Goal: Task Accomplishment & Management: Manage account settings

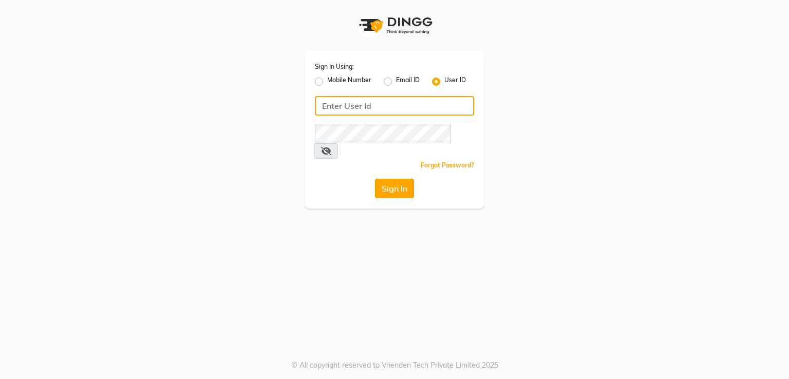
type input "mellow123"
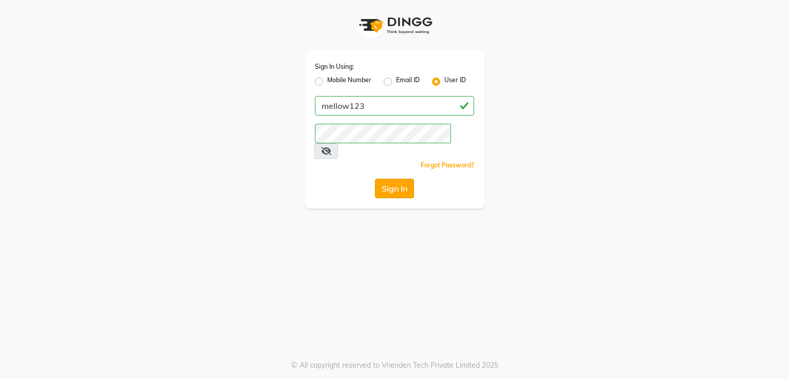
click at [390, 179] on button "Sign In" at bounding box center [394, 189] width 39 height 20
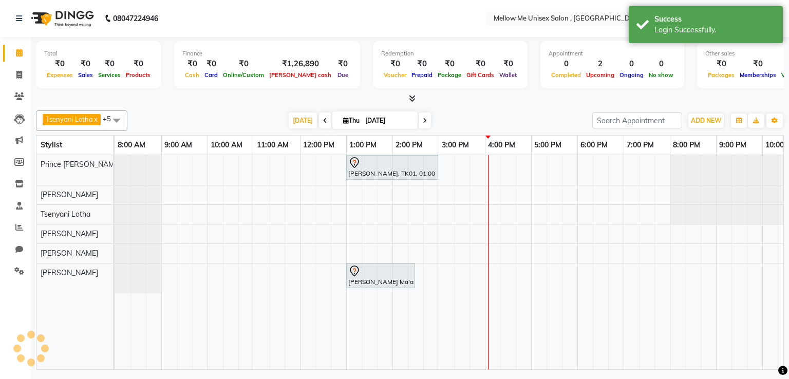
scroll to position [0, 71]
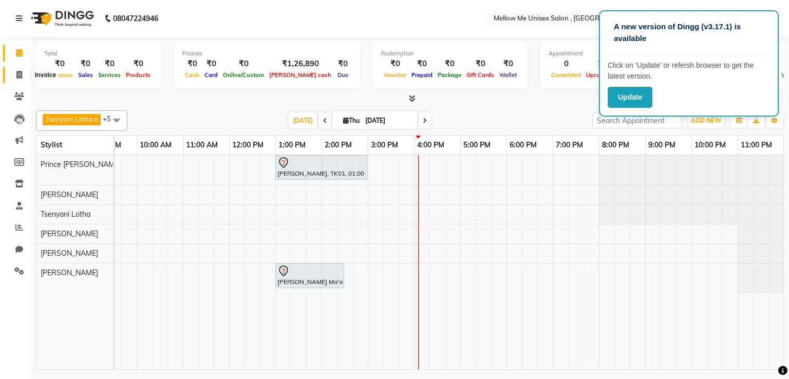
click at [23, 73] on span at bounding box center [19, 75] width 18 height 12
select select "service"
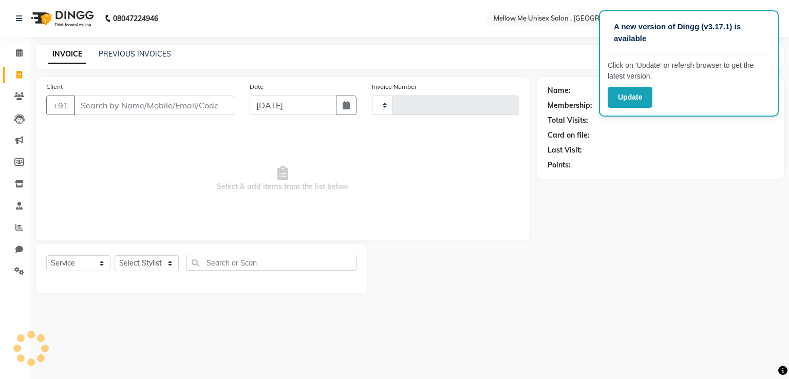
type input "1058"
select select "7814"
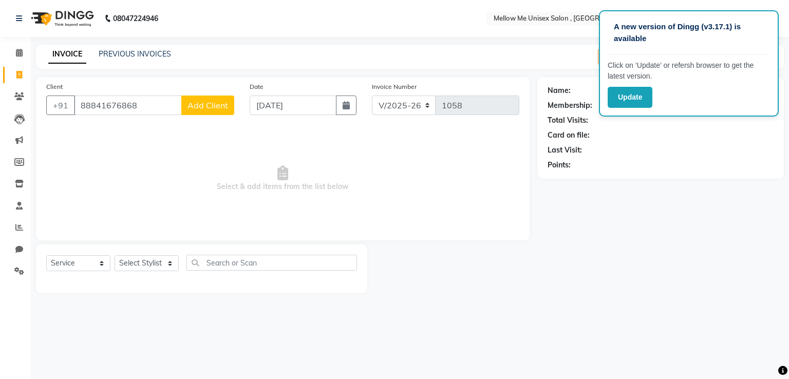
type input "88841676868"
click at [187, 103] on button "Add Client" at bounding box center [207, 106] width 53 height 20
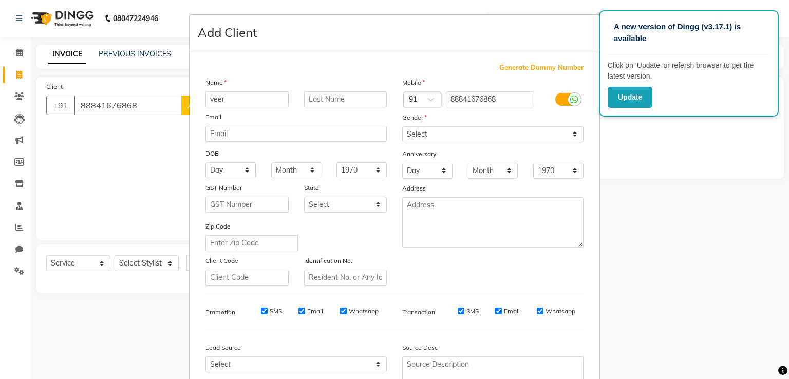
type input "veer"
click at [415, 130] on select "Select [DEMOGRAPHIC_DATA] [DEMOGRAPHIC_DATA] Other Prefer Not To Say" at bounding box center [492, 134] width 181 height 16
select select "[DEMOGRAPHIC_DATA]"
click at [402, 127] on select "Select [DEMOGRAPHIC_DATA] [DEMOGRAPHIC_DATA] Other Prefer Not To Say" at bounding box center [492, 134] width 181 height 16
click at [495, 103] on input "88841676868" at bounding box center [490, 99] width 89 height 16
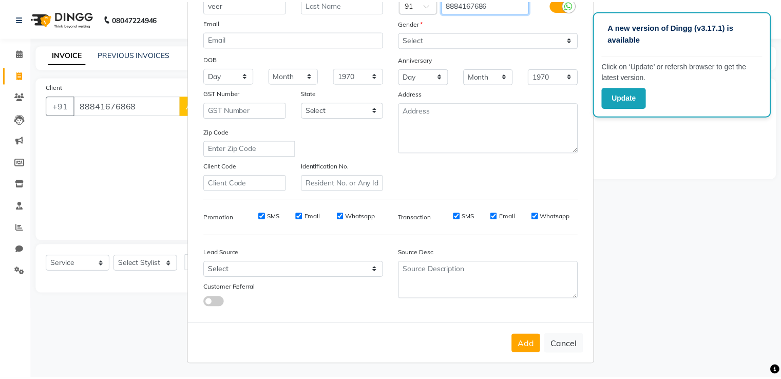
scroll to position [100, 0]
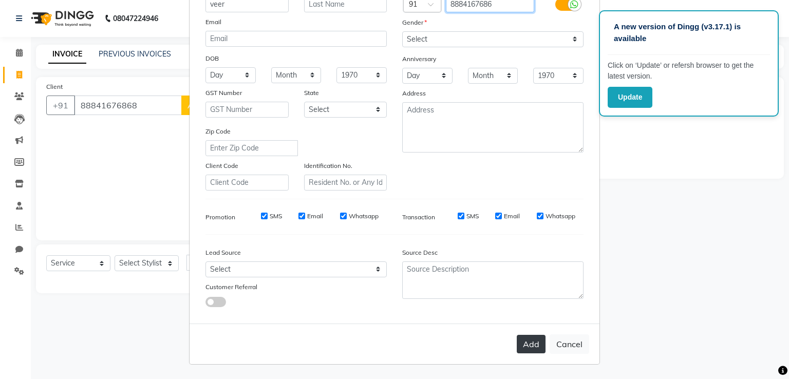
type input "8884167686"
click at [524, 348] on button "Add" at bounding box center [531, 344] width 29 height 18
type input "8884167686"
select select
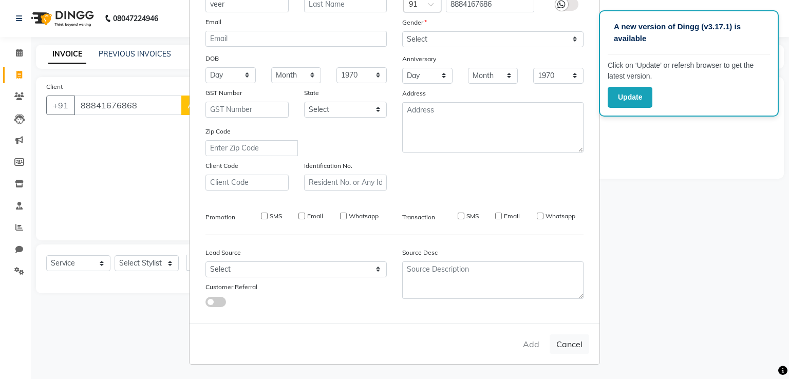
select select
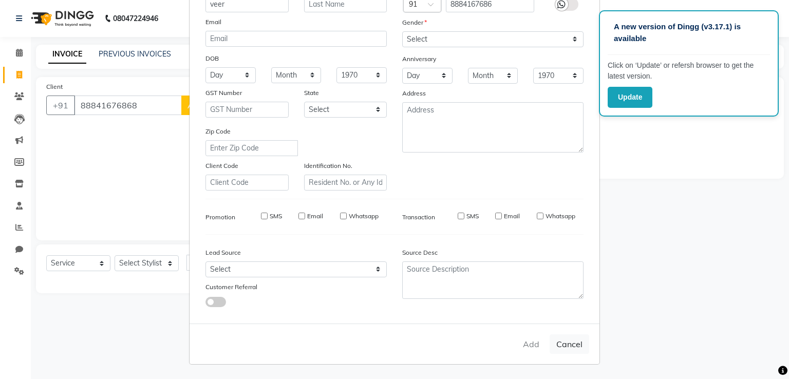
checkbox input "false"
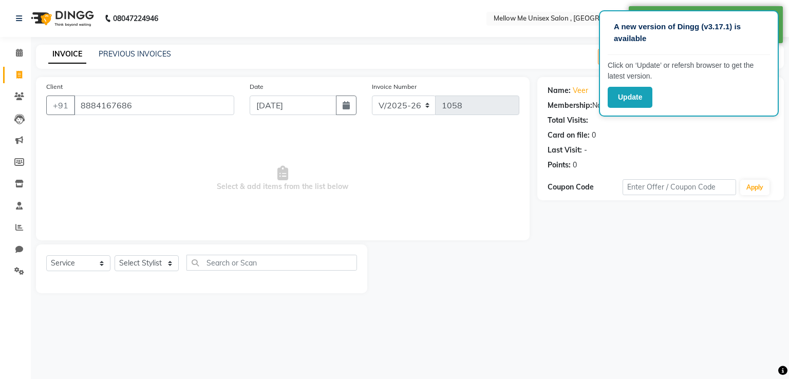
click at [704, 110] on div "A new version of Dingg (v3.17.1) is available Click on ‘Update’ or refersh brow…" at bounding box center [689, 63] width 180 height 106
click at [664, 130] on div "Card on file: 0" at bounding box center [661, 135] width 226 height 11
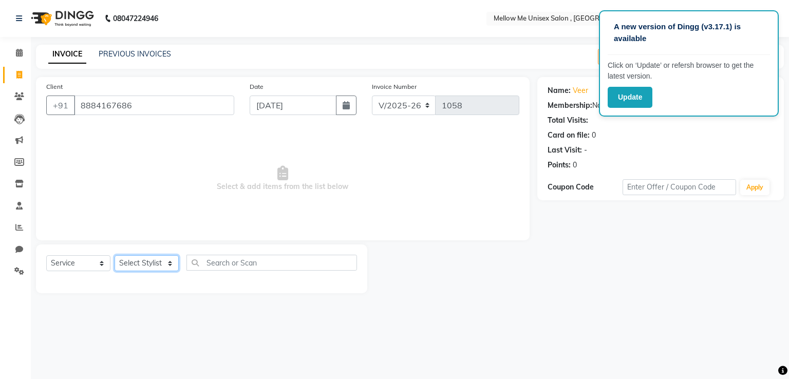
click at [166, 267] on select "Select Stylist [PERSON_NAME] [PERSON_NAME] Prince [PERSON_NAME] [PERSON_NAME]" at bounding box center [147, 263] width 64 height 16
select select "69633"
click at [115, 256] on select "Select Stylist [PERSON_NAME] [PERSON_NAME] Prince [PERSON_NAME] [PERSON_NAME]" at bounding box center [147, 263] width 64 height 16
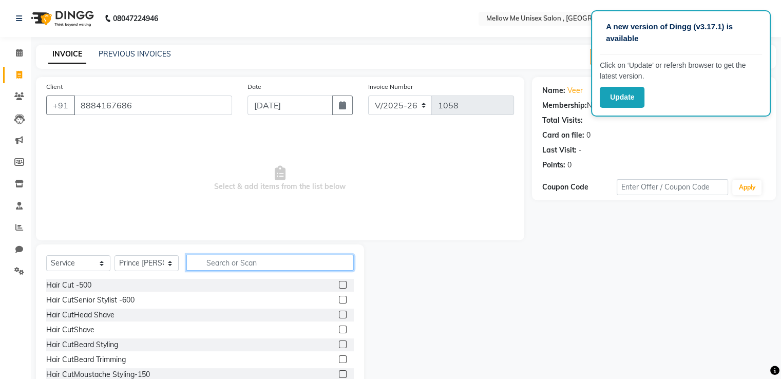
click at [232, 261] on input "text" at bounding box center [269, 263] width 167 height 16
type input "cut"
click at [339, 284] on label at bounding box center [343, 285] width 8 height 8
click at [339, 284] on input "checkbox" at bounding box center [342, 285] width 7 height 7
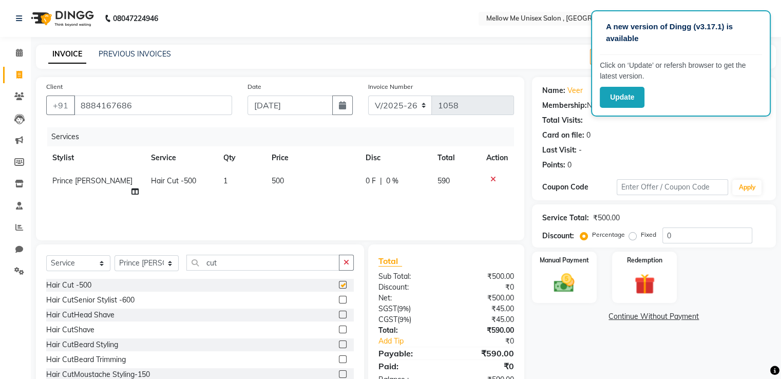
checkbox input "false"
click at [275, 185] on span "500" at bounding box center [278, 180] width 12 height 9
select select "69633"
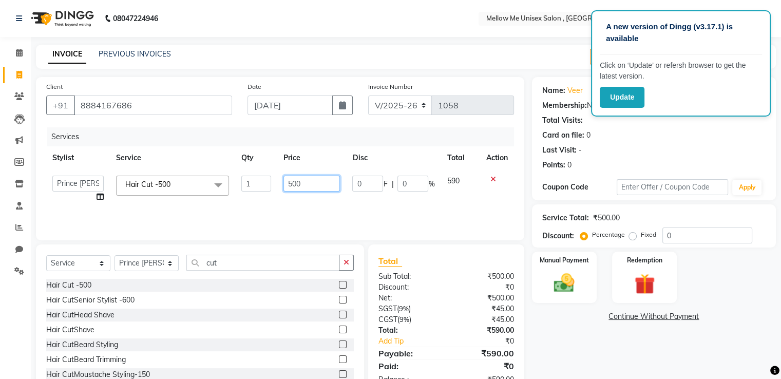
click at [290, 184] on input "500" at bounding box center [312, 184] width 57 height 16
click at [295, 184] on input "500" at bounding box center [312, 184] width 57 height 16
click at [293, 184] on input "500" at bounding box center [312, 184] width 57 height 16
type input "400"
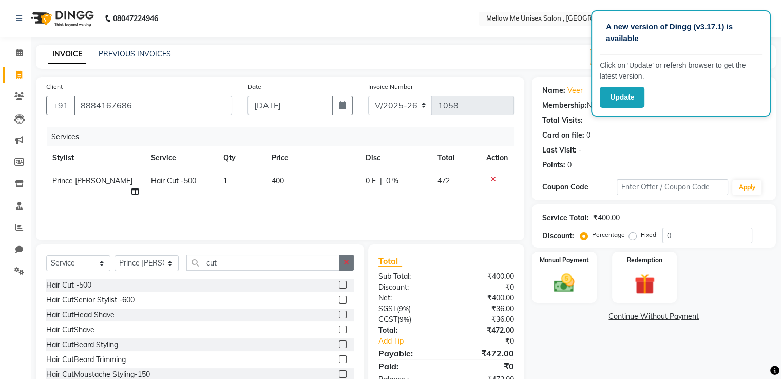
click at [347, 257] on button "button" at bounding box center [346, 263] width 15 height 16
click at [339, 361] on label at bounding box center [343, 359] width 8 height 8
click at [339, 361] on input "checkbox" at bounding box center [342, 359] width 7 height 7
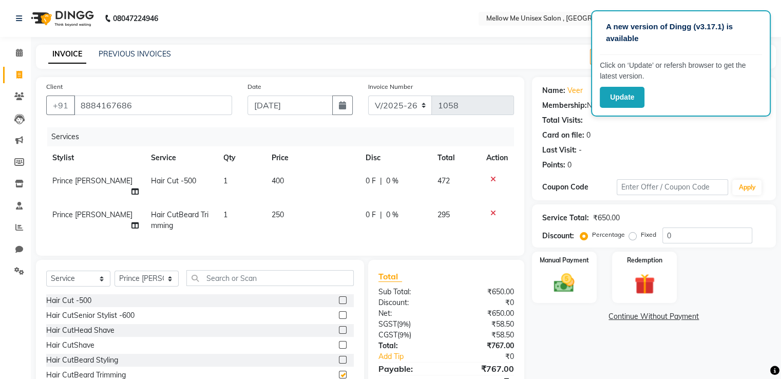
checkbox input "false"
click at [279, 210] on span "250" at bounding box center [278, 214] width 12 height 9
select select "69633"
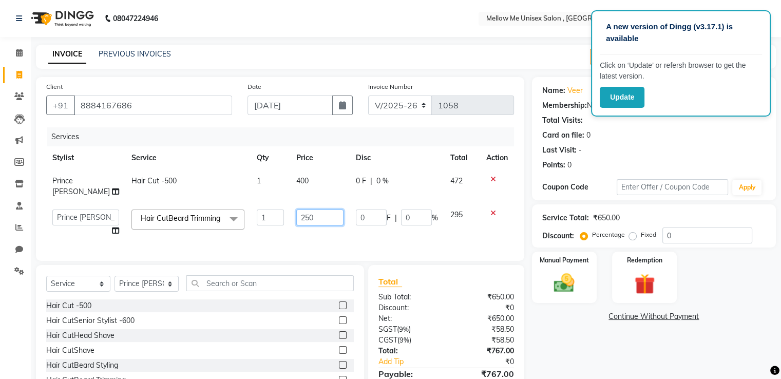
click at [298, 218] on input "250" at bounding box center [319, 218] width 47 height 16
type input "300"
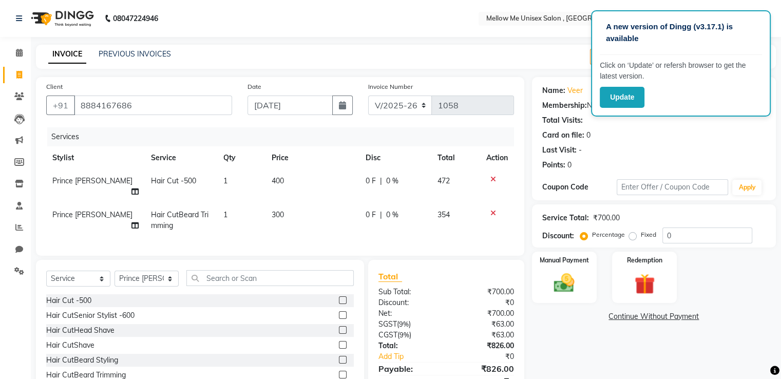
click at [336, 242] on div "Services Stylist Service Qty Price Disc Total Action Prince Garjan Hair Cut -50…" at bounding box center [280, 186] width 468 height 118
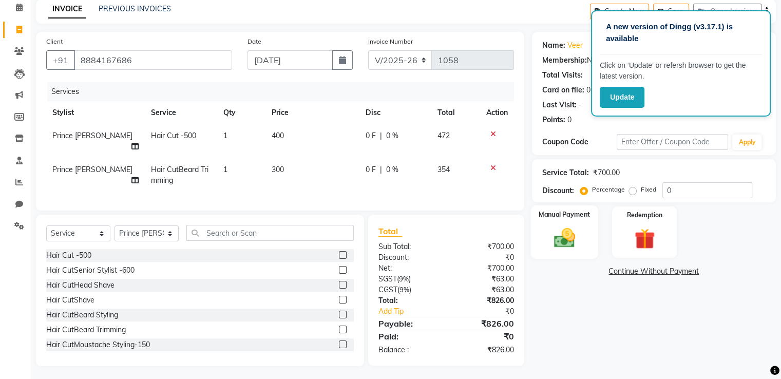
click at [575, 222] on div "Manual Payment" at bounding box center [564, 231] width 67 height 53
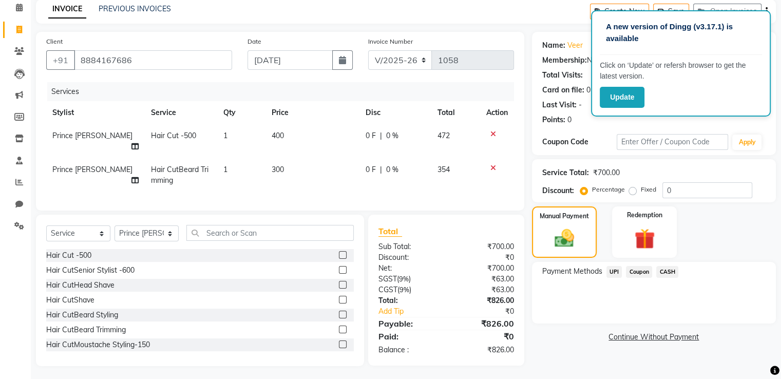
click at [664, 274] on span "CASH" at bounding box center [667, 272] width 22 height 12
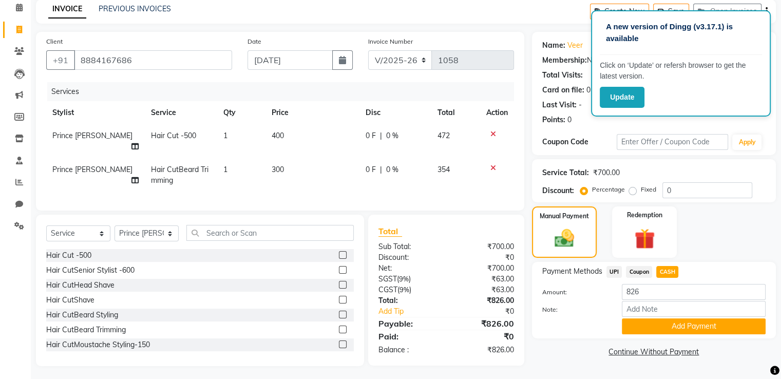
click at [617, 272] on span "UPI" at bounding box center [615, 272] width 16 height 12
click at [673, 322] on button "Add Payment" at bounding box center [694, 326] width 144 height 16
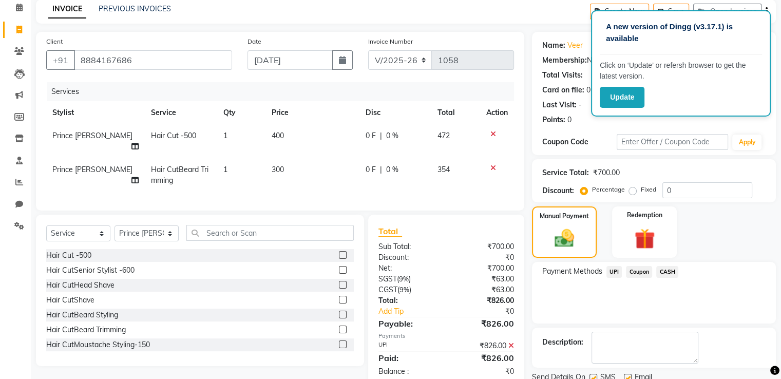
scroll to position [84, 0]
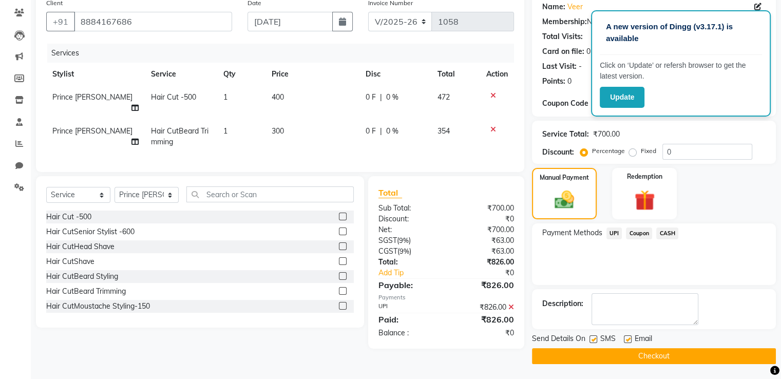
click at [625, 337] on label at bounding box center [628, 339] width 8 height 8
click at [625, 337] on input "checkbox" at bounding box center [627, 339] width 7 height 7
checkbox input "false"
click at [647, 352] on button "Checkout" at bounding box center [654, 356] width 244 height 16
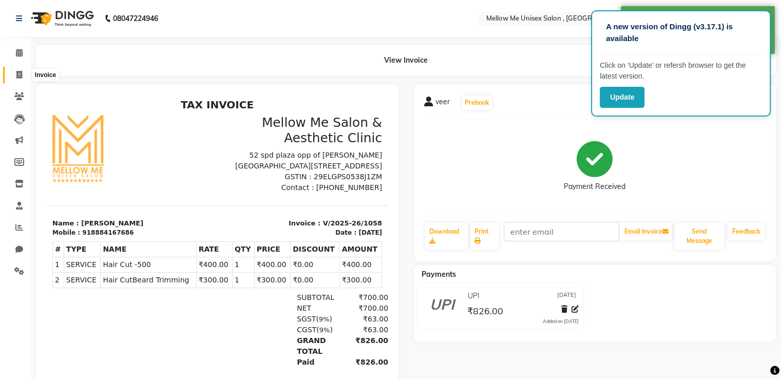
click at [19, 72] on icon at bounding box center [19, 75] width 6 height 8
select select "service"
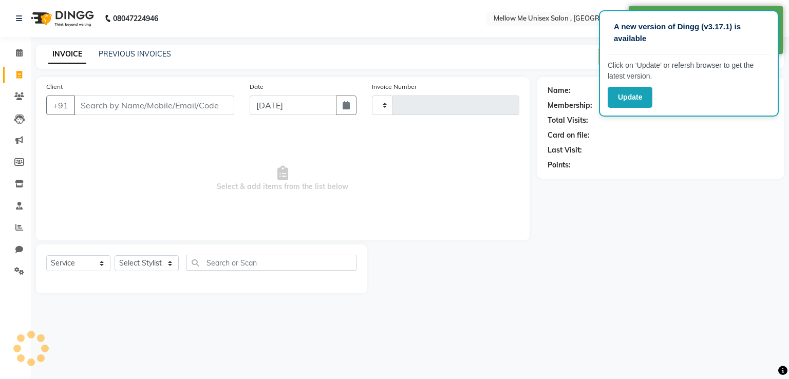
type input "1059"
select select "7814"
click at [632, 90] on button "Update" at bounding box center [630, 97] width 45 height 21
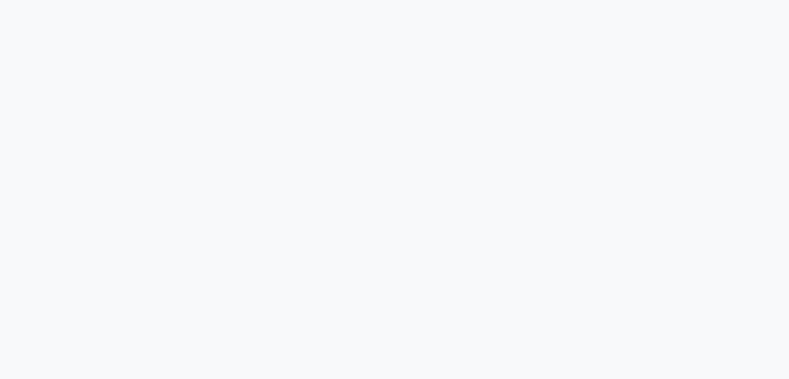
select select "service"
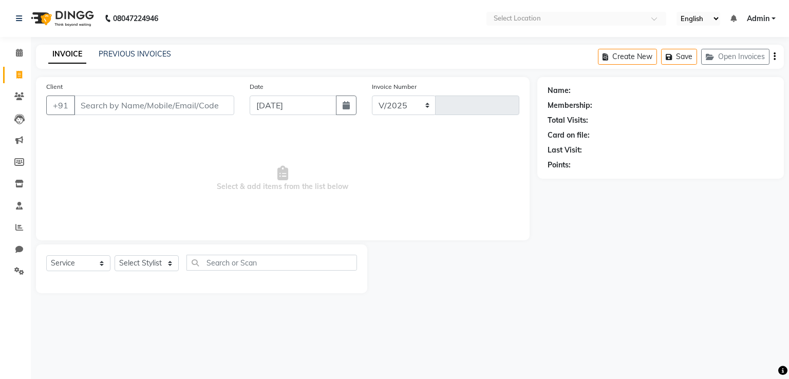
select select "7814"
type input "1059"
click at [145, 268] on select "Select Stylist [PERSON_NAME] [PERSON_NAME] Prince [PERSON_NAME] [PERSON_NAME]" at bounding box center [147, 263] width 64 height 16
select select "83643"
click at [115, 256] on select "Select Stylist [PERSON_NAME] [PERSON_NAME] Prince [PERSON_NAME] [PERSON_NAME]" at bounding box center [147, 263] width 64 height 16
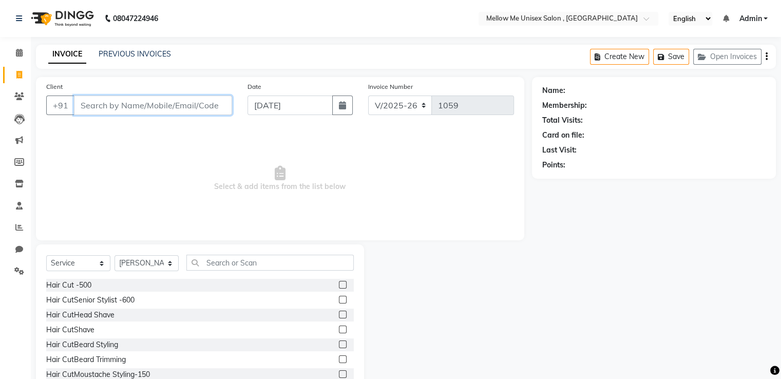
click at [181, 103] on input "Client" at bounding box center [153, 106] width 158 height 20
type input "9986335748"
click at [192, 109] on span "Add Client" at bounding box center [205, 105] width 41 height 10
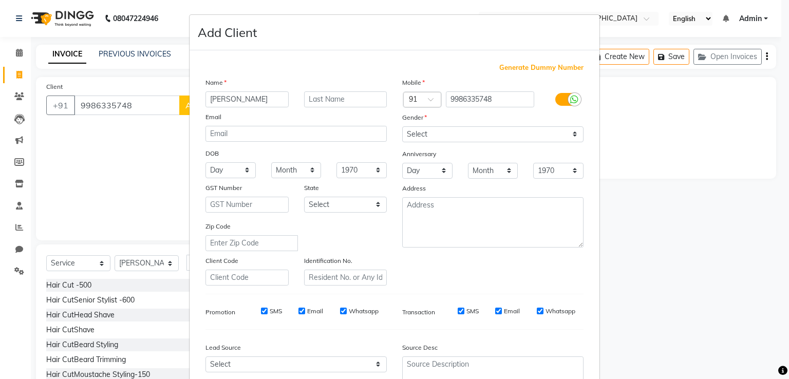
type input "preethi"
click at [423, 130] on select "Select [DEMOGRAPHIC_DATA] [DEMOGRAPHIC_DATA] Other Prefer Not To Say" at bounding box center [492, 134] width 181 height 16
select select "female"
click at [402, 127] on select "Select [DEMOGRAPHIC_DATA] [DEMOGRAPHIC_DATA] Other Prefer Not To Say" at bounding box center [492, 134] width 181 height 16
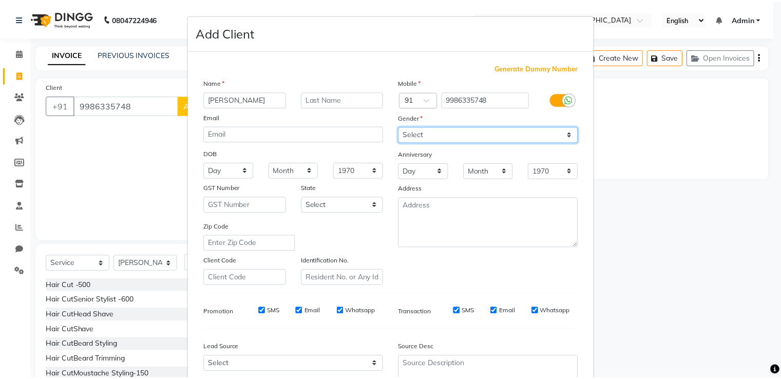
scroll to position [100, 0]
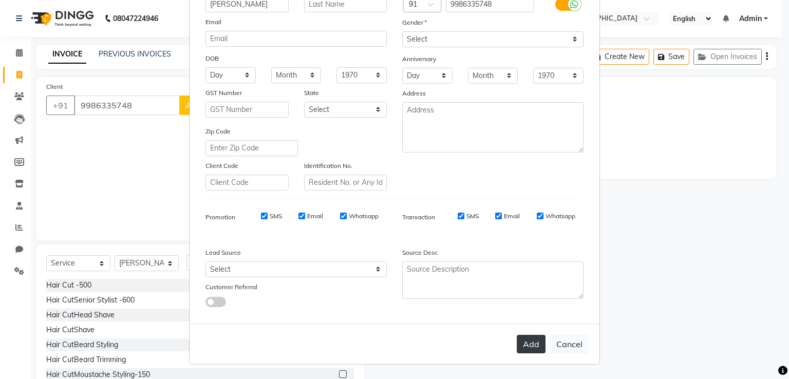
click at [533, 353] on button "Add" at bounding box center [531, 344] width 29 height 18
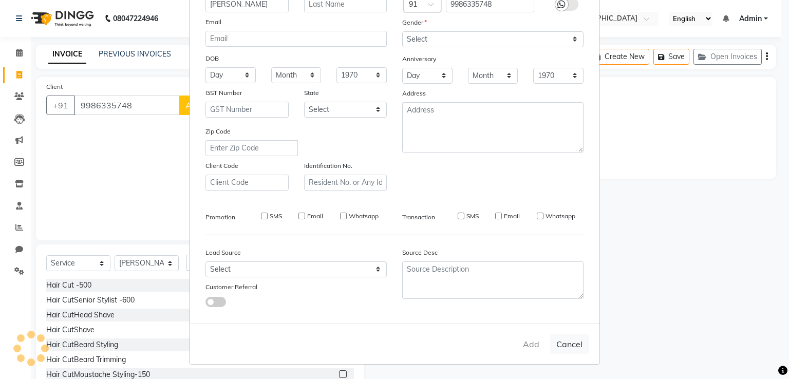
select select
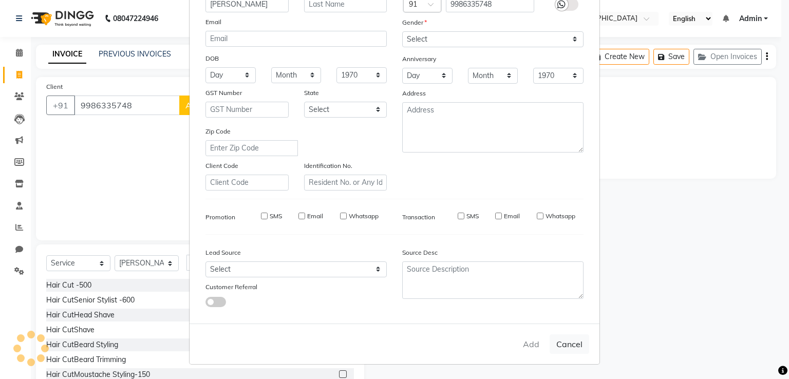
select select
checkbox input "false"
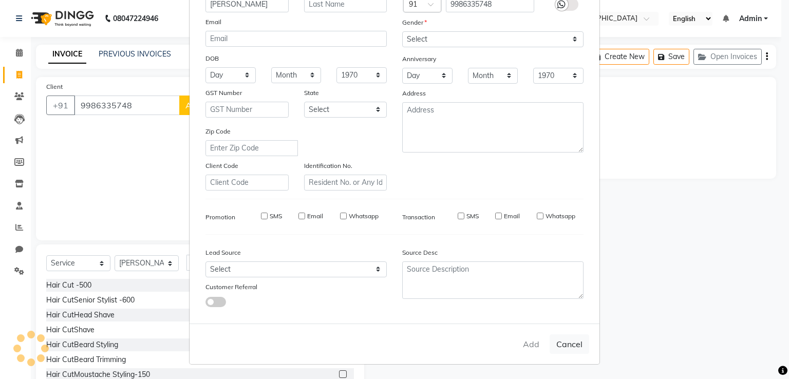
checkbox input "false"
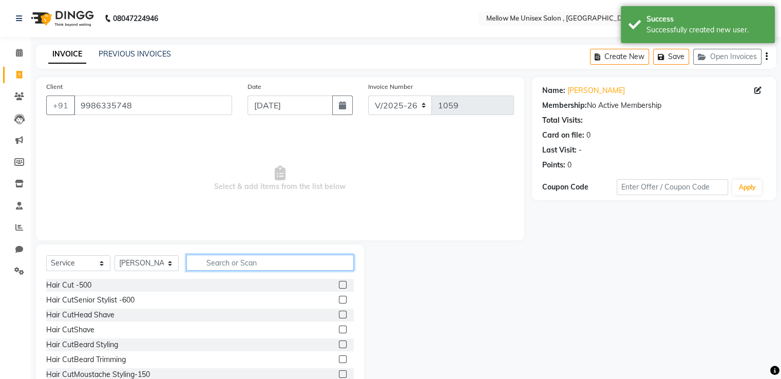
click at [262, 270] on input "text" at bounding box center [269, 263] width 167 height 16
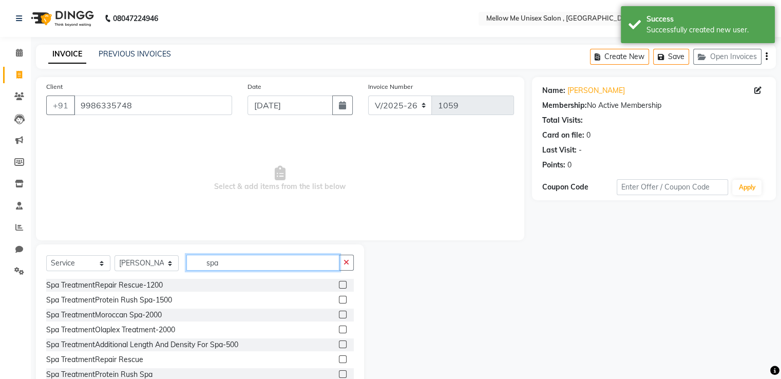
type input "spa"
click at [339, 359] on label at bounding box center [343, 359] width 8 height 8
click at [339, 359] on input "checkbox" at bounding box center [342, 359] width 7 height 7
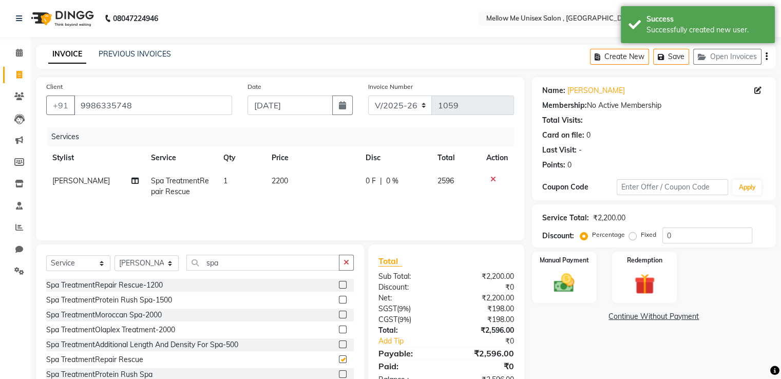
checkbox input "false"
click at [495, 179] on icon at bounding box center [494, 179] width 6 height 7
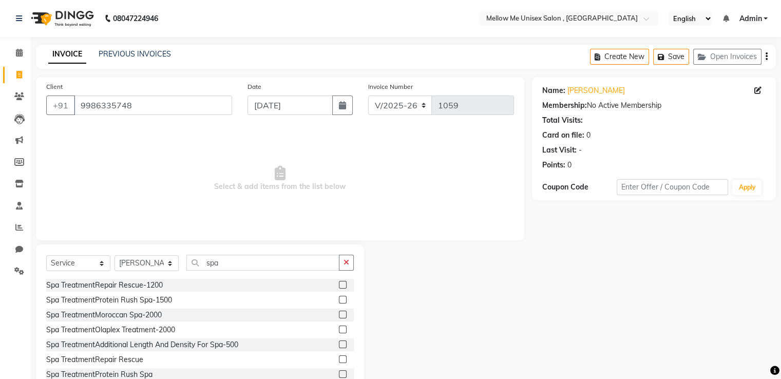
click at [339, 376] on label at bounding box center [343, 374] width 8 height 8
click at [339, 376] on input "checkbox" at bounding box center [342, 374] width 7 height 7
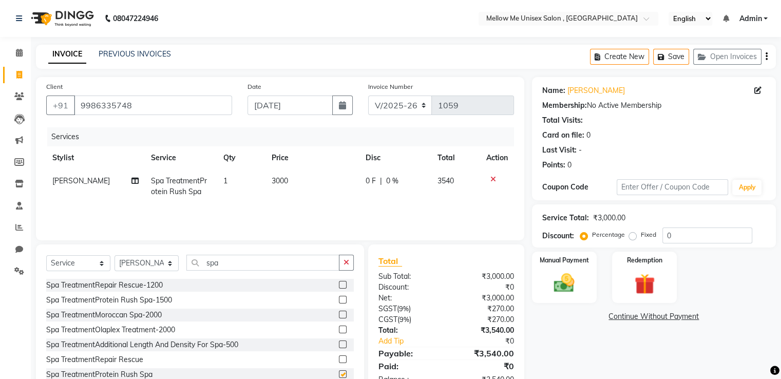
checkbox input "false"
click at [494, 181] on icon at bounding box center [494, 179] width 6 height 7
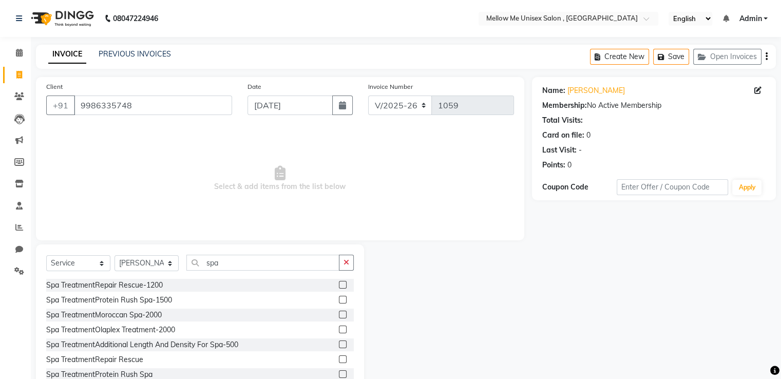
click at [339, 348] on label at bounding box center [343, 345] width 8 height 8
click at [339, 348] on input "checkbox" at bounding box center [342, 345] width 7 height 7
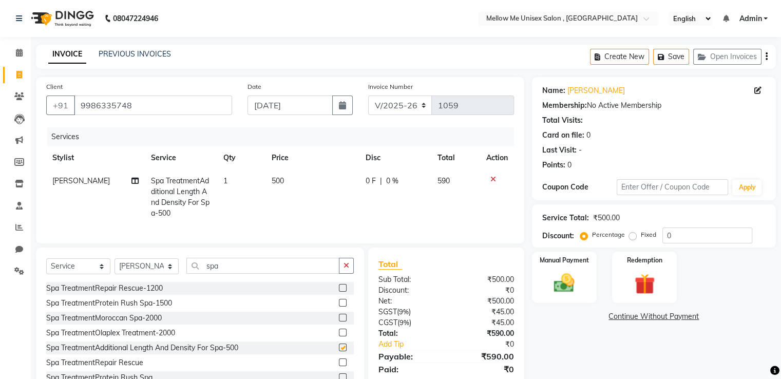
checkbox input "false"
click at [280, 186] on td "500" at bounding box center [313, 197] width 94 height 55
select select "83643"
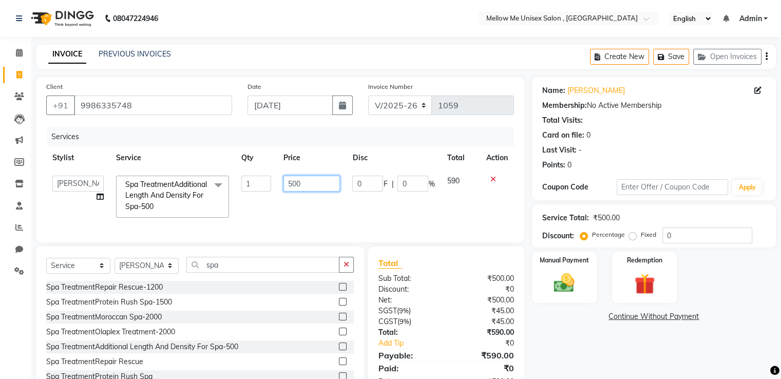
click at [292, 182] on input "500" at bounding box center [312, 184] width 57 height 16
type input "700"
click at [543, 270] on div "Manual Payment" at bounding box center [564, 277] width 67 height 53
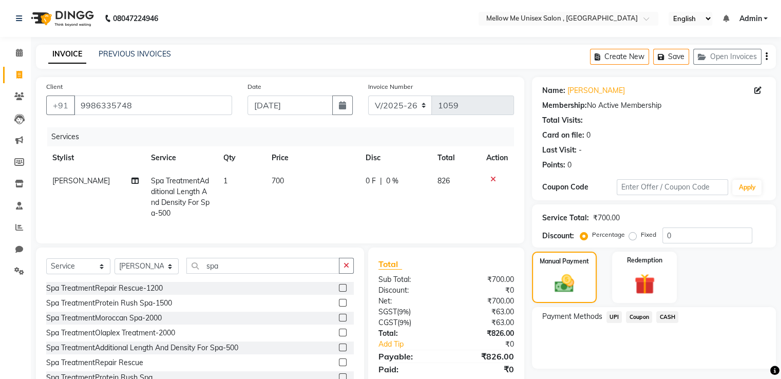
click at [612, 311] on span "UPI" at bounding box center [615, 317] width 16 height 12
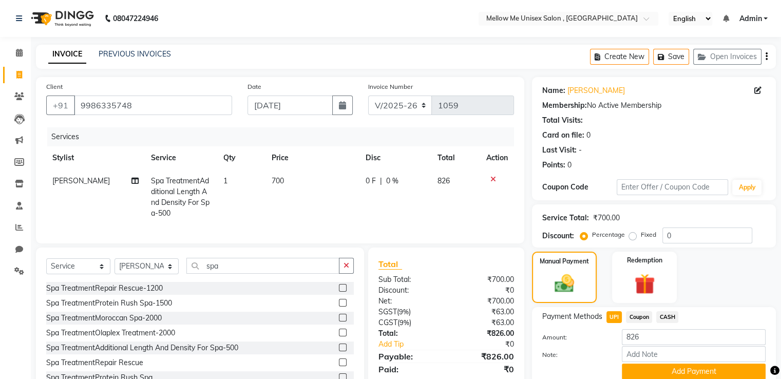
scroll to position [44, 0]
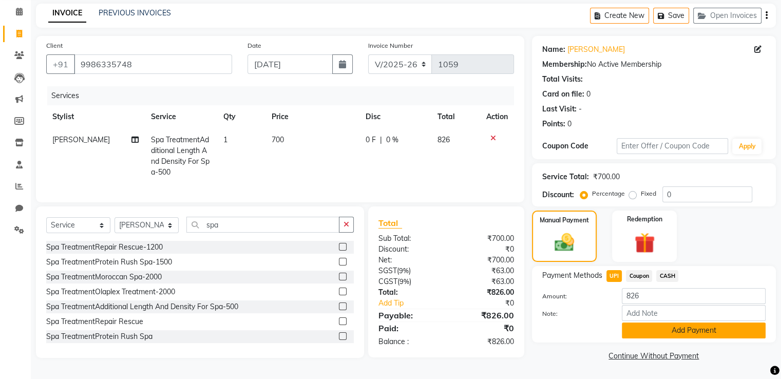
click at [674, 325] on button "Add Payment" at bounding box center [694, 331] width 144 height 16
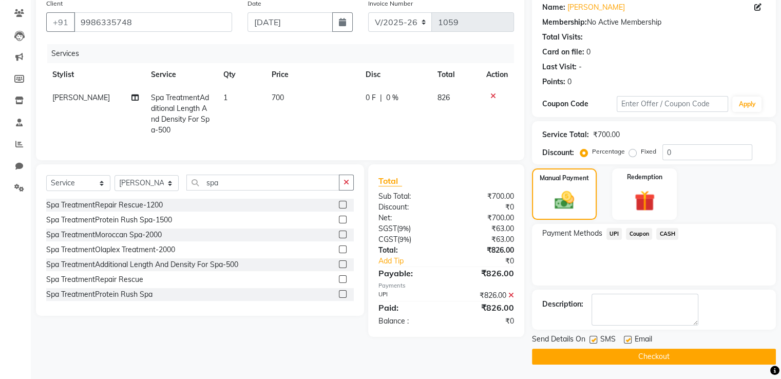
scroll to position [84, 0]
click at [629, 340] on label at bounding box center [628, 339] width 8 height 8
click at [629, 340] on input "checkbox" at bounding box center [627, 339] width 7 height 7
checkbox input "false"
click at [637, 352] on button "Checkout" at bounding box center [654, 356] width 244 height 16
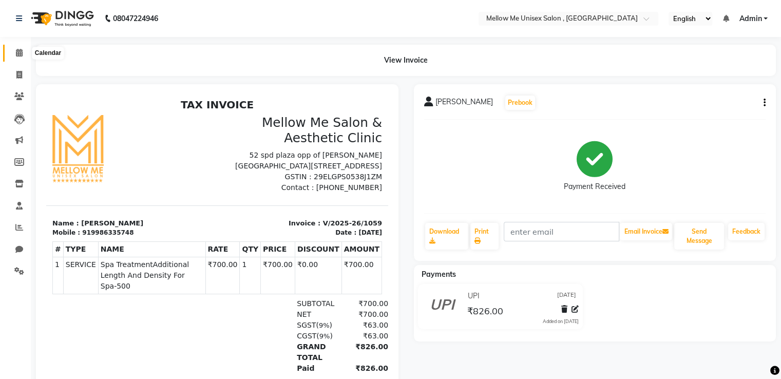
click at [18, 56] on icon at bounding box center [19, 53] width 7 height 8
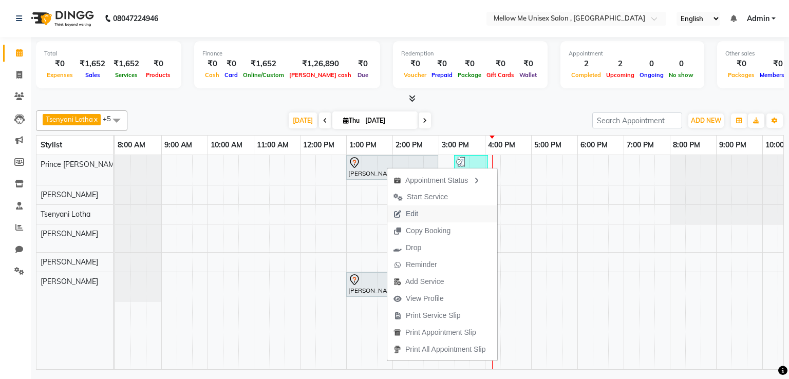
click at [431, 211] on button "Edit" at bounding box center [442, 213] width 110 height 17
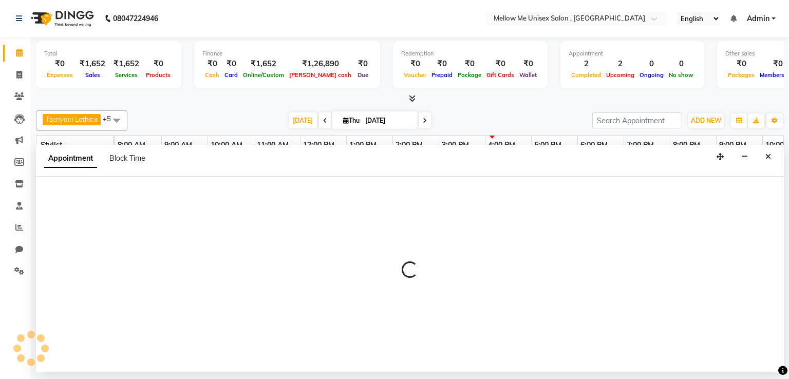
select select "tentative"
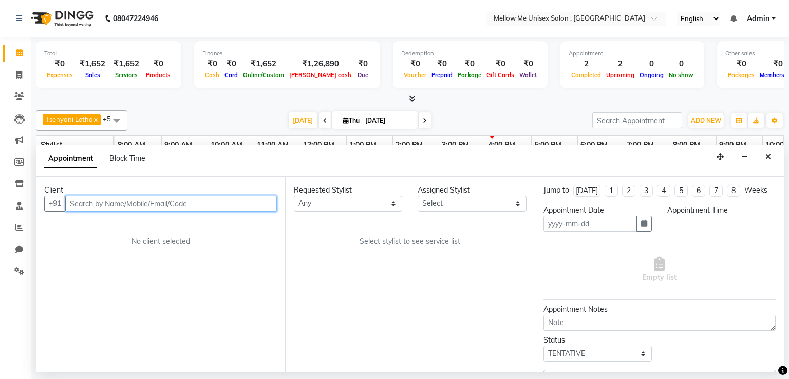
type input "[DATE]"
select select "69633"
select select "780"
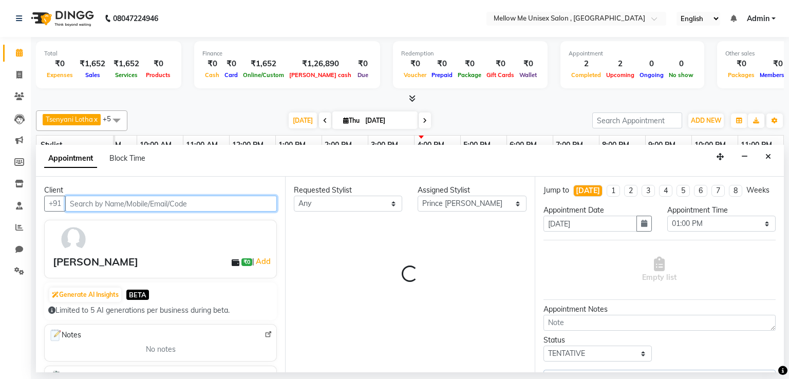
scroll to position [0, 71]
select select "3911"
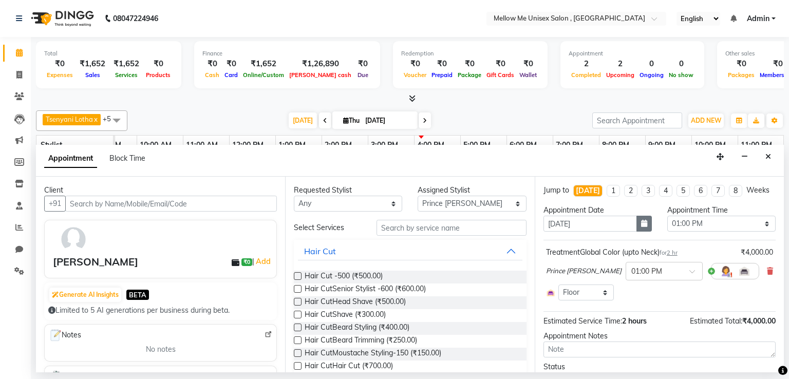
click at [641, 222] on icon "button" at bounding box center [644, 223] width 6 height 7
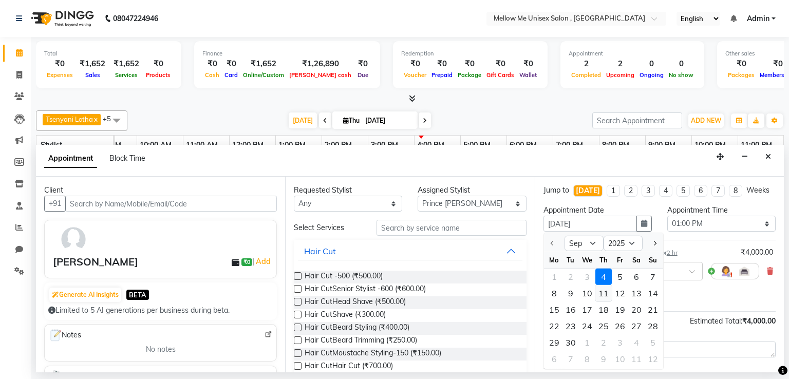
click at [601, 290] on div "11" at bounding box center [603, 293] width 16 height 16
type input "11-09-2025"
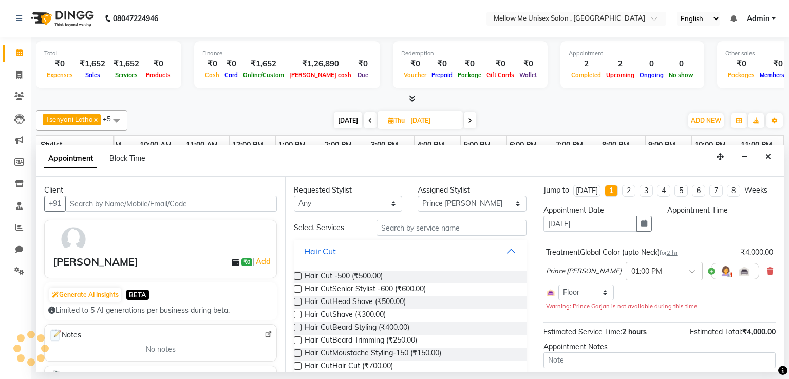
scroll to position [0, 0]
select select "780"
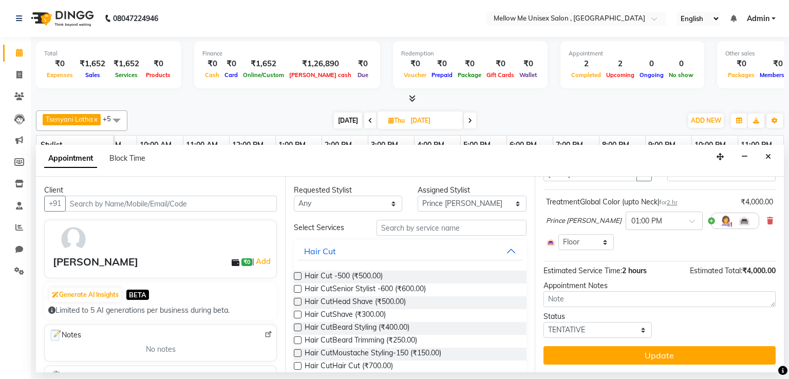
scroll to position [50, 0]
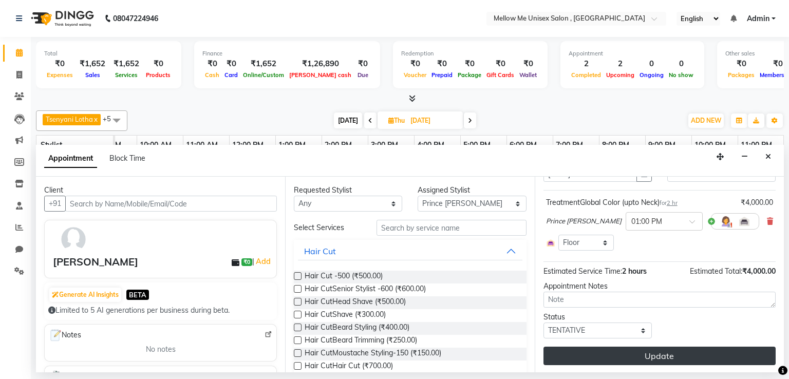
click at [648, 358] on button "Update" at bounding box center [659, 356] width 232 height 18
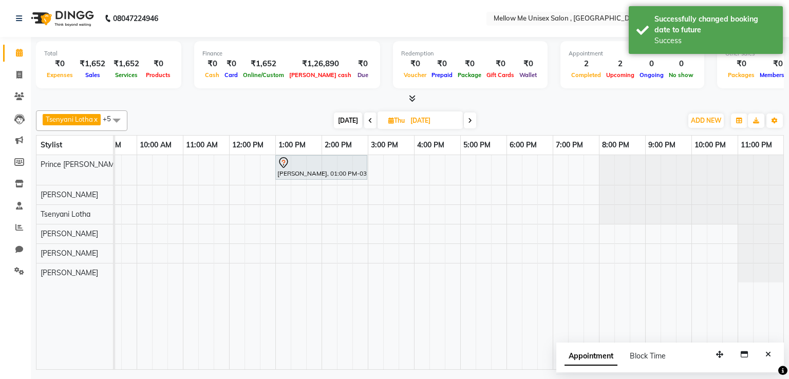
click at [337, 115] on span "[DATE]" at bounding box center [348, 120] width 28 height 16
type input "[DATE]"
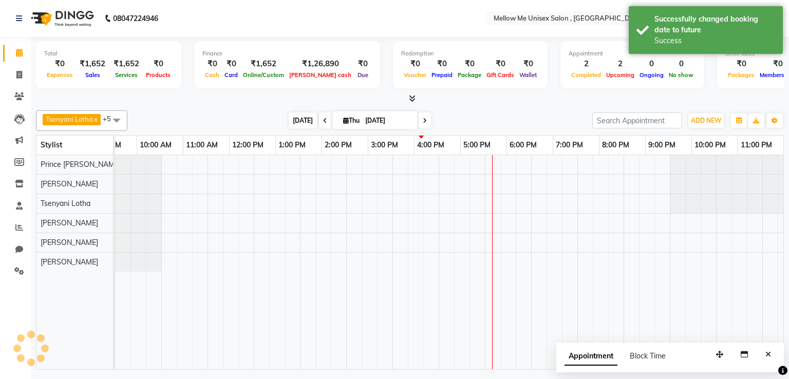
scroll to position [0, 71]
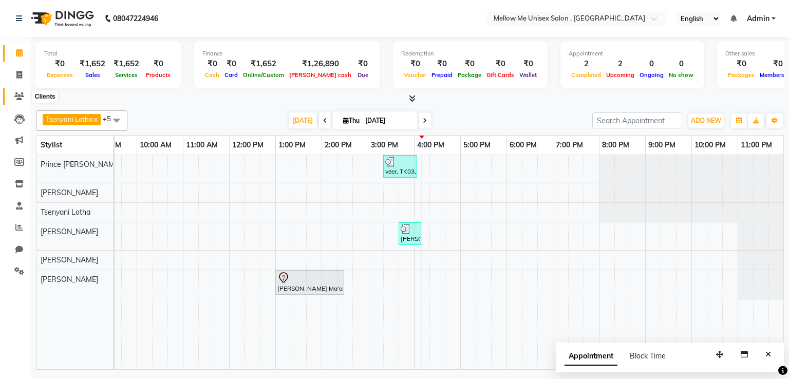
click at [21, 101] on span at bounding box center [19, 97] width 18 height 12
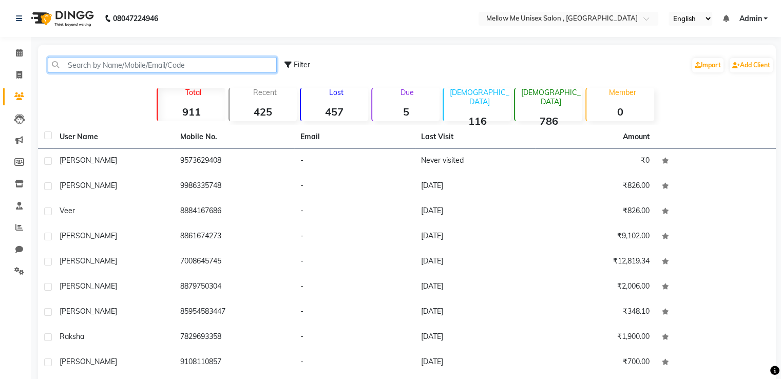
click at [190, 66] on input "text" at bounding box center [162, 65] width 229 height 16
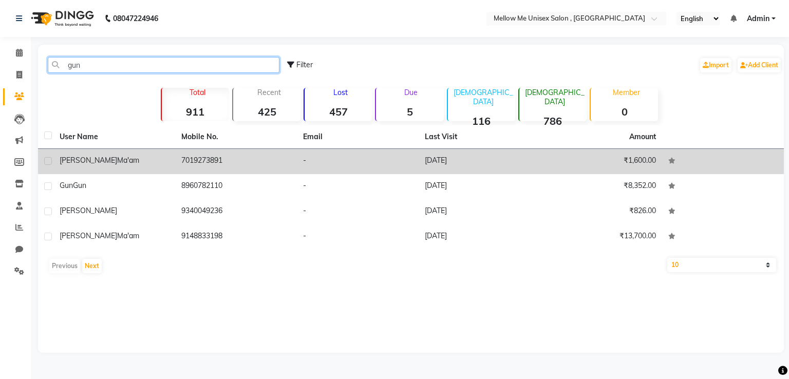
type input "gun"
click at [197, 160] on td "7019273891" at bounding box center [236, 161] width 122 height 25
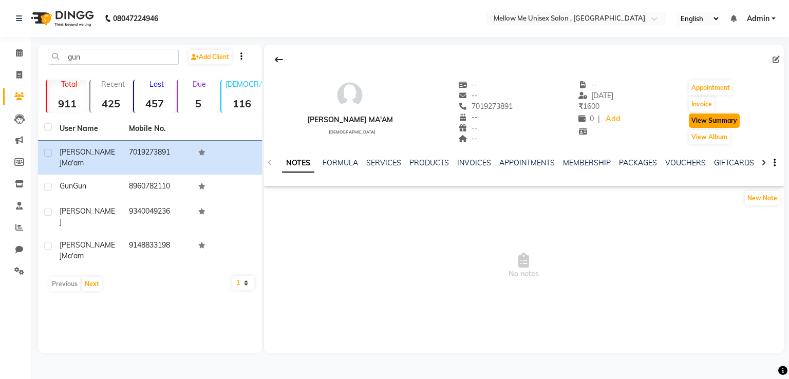
click at [701, 119] on button "View Summary" at bounding box center [714, 121] width 51 height 14
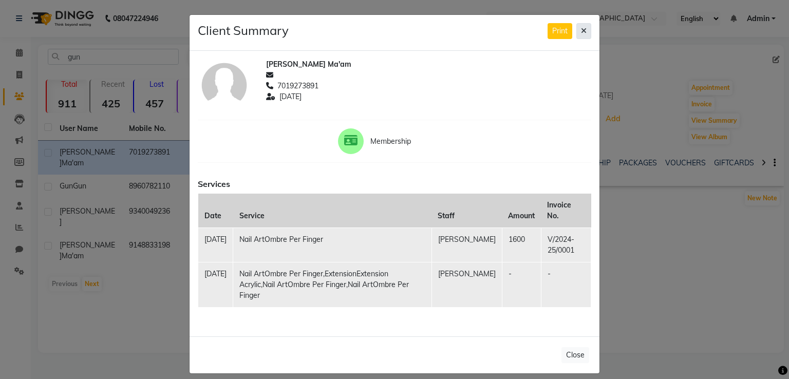
click at [586, 34] on icon at bounding box center [584, 30] width 6 height 7
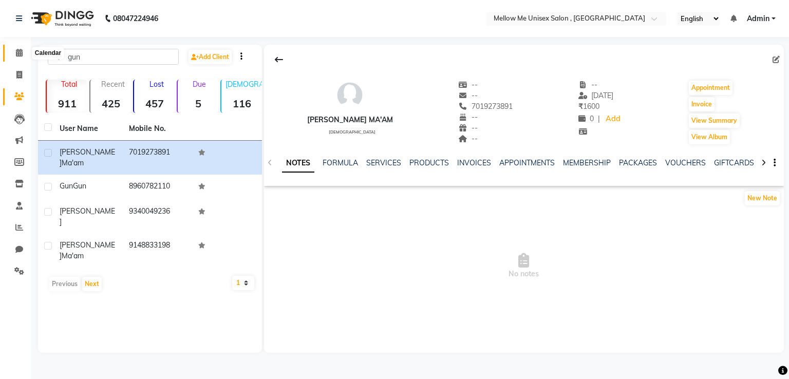
click at [22, 54] on icon at bounding box center [19, 53] width 7 height 8
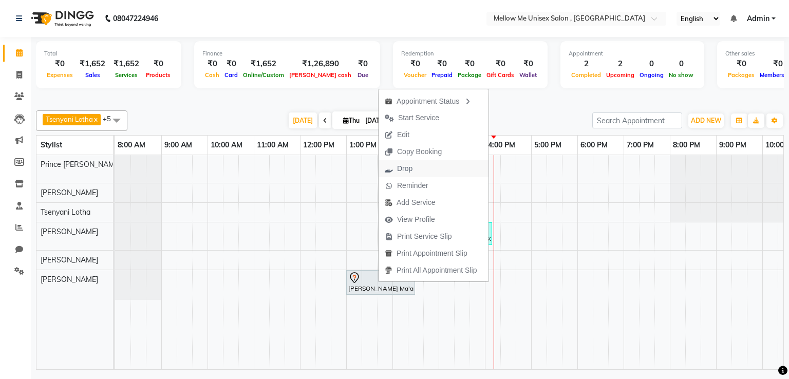
click at [408, 166] on span "Drop" at bounding box center [404, 168] width 15 height 11
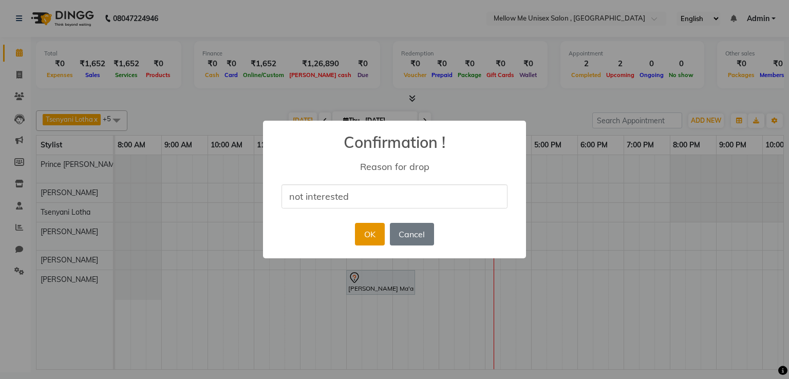
type input "not interested"
click at [369, 236] on button "OK" at bounding box center [369, 234] width 29 height 23
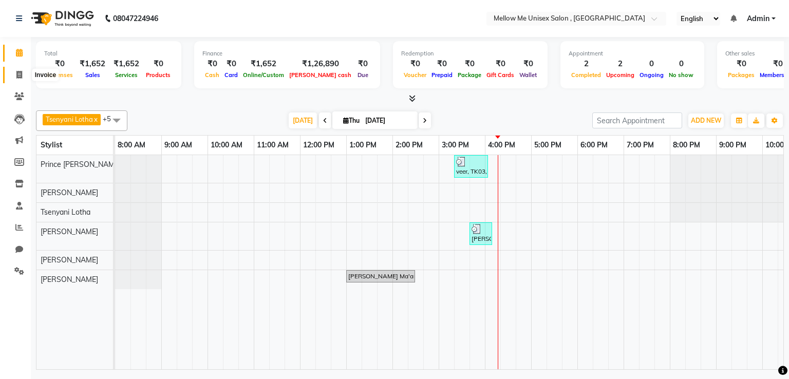
click at [15, 70] on span at bounding box center [19, 75] width 18 height 12
select select "service"
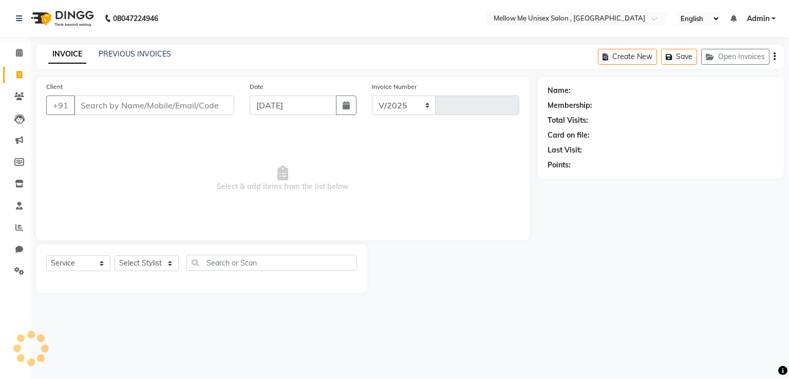
select select "7814"
type input "1060"
click at [117, 105] on input "Client" at bounding box center [154, 106] width 160 height 20
